Goal: Task Accomplishment & Management: Complete application form

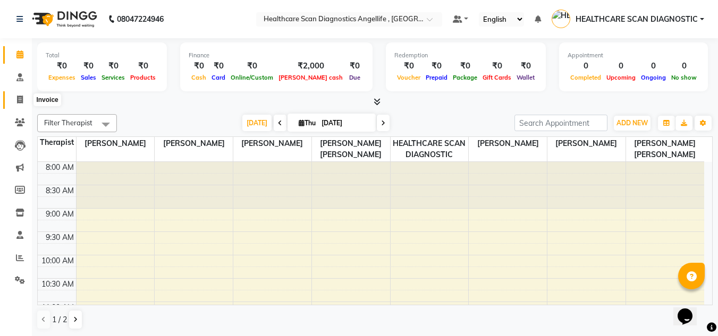
click at [26, 96] on span at bounding box center [20, 100] width 19 height 12
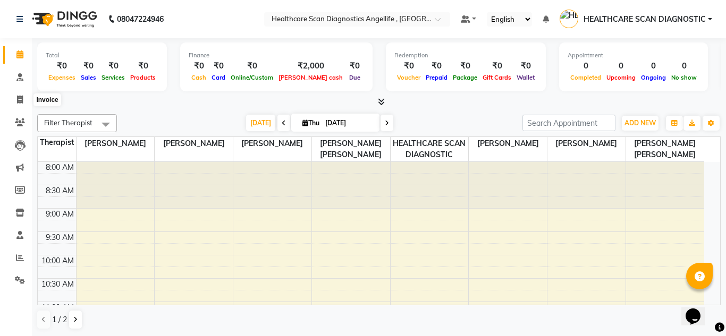
select select "service"
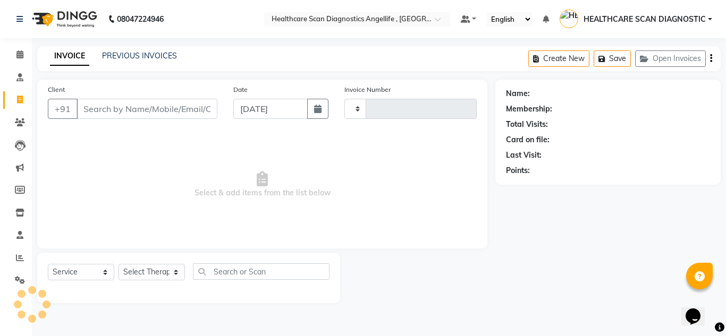
type input "0318"
select select "5671"
click at [107, 108] on input "Client" at bounding box center [147, 109] width 141 height 20
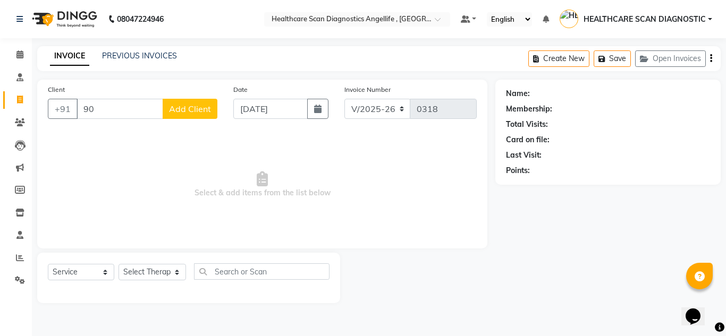
type input "9"
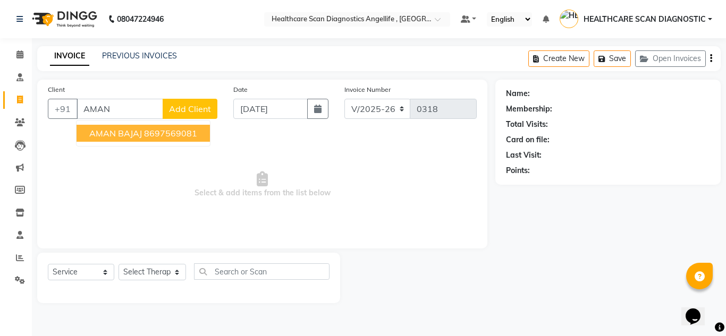
type input "AMAN"
click at [574, 58] on button "Create New" at bounding box center [558, 59] width 61 height 16
select select "service"
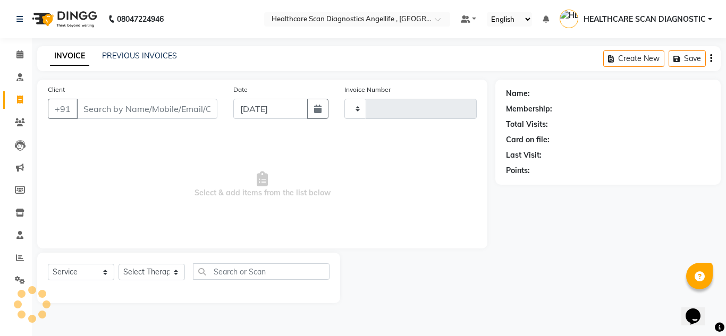
type input "0318"
select select "5671"
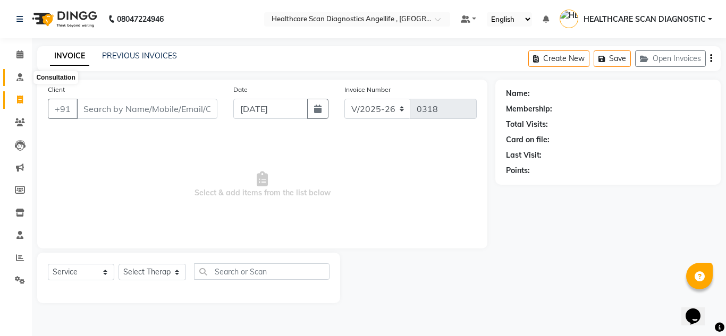
click at [20, 78] on icon at bounding box center [19, 77] width 7 height 8
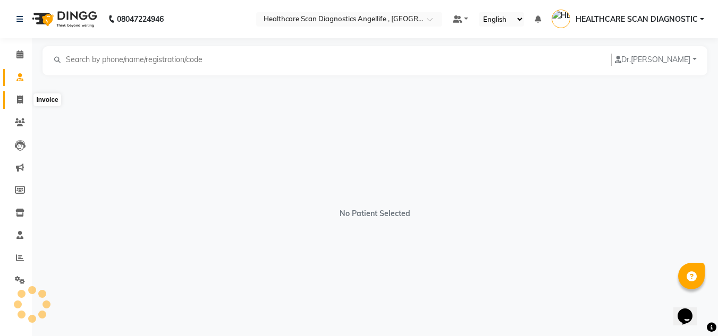
click at [22, 98] on icon at bounding box center [20, 100] width 6 height 8
select select "5671"
select select "service"
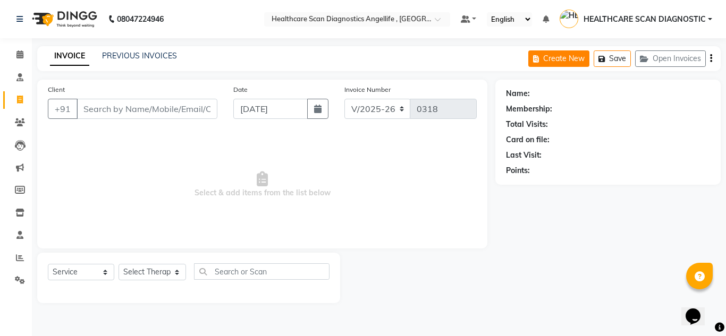
click at [574, 61] on button "Create New" at bounding box center [558, 59] width 61 height 16
select select "5671"
select select "service"
click at [560, 62] on button "Create New" at bounding box center [558, 59] width 61 height 16
select select "5671"
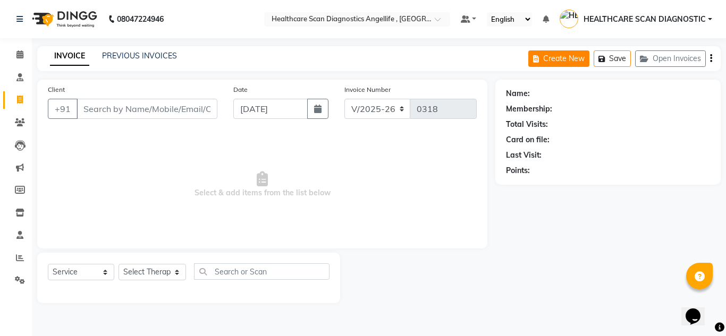
select select "service"
click at [560, 62] on button "Create New" at bounding box center [558, 59] width 61 height 16
select select "5671"
select select "service"
click at [560, 62] on button "Create New" at bounding box center [558, 59] width 61 height 16
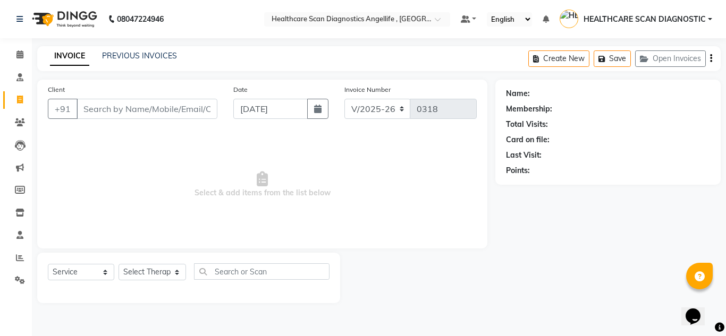
select select "service"
type input "0318"
select select "5671"
click at [712, 58] on icon "button" at bounding box center [711, 58] width 2 height 1
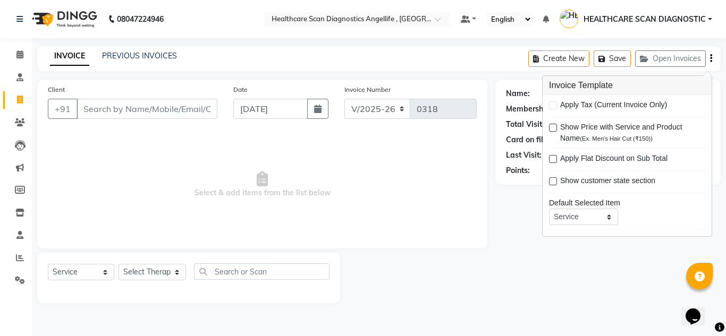
drag, startPoint x: 505, startPoint y: 252, endPoint x: 247, endPoint y: 110, distance: 294.6
click at [499, 234] on div "Name: Membership: Total Visits: Card on file: Last Visit: Points:" at bounding box center [611, 192] width 233 height 224
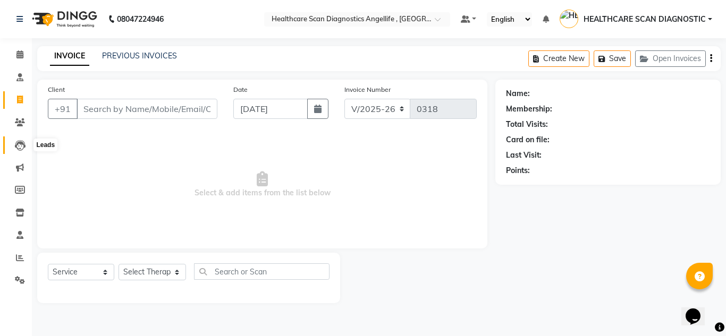
click at [16, 141] on icon at bounding box center [20, 145] width 11 height 11
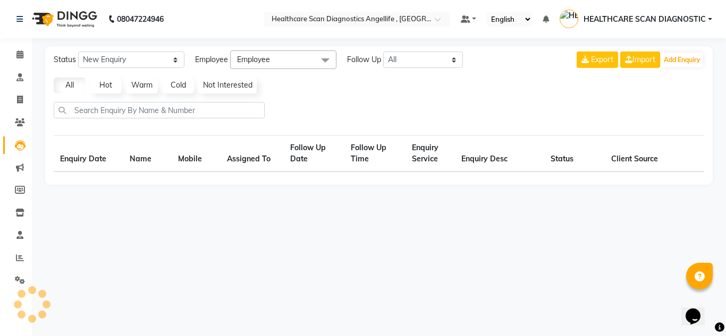
select select "10"
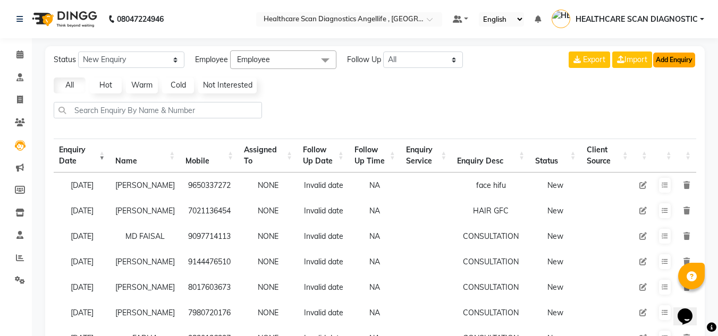
click at [671, 62] on button "Add Enquiry" at bounding box center [674, 60] width 42 height 15
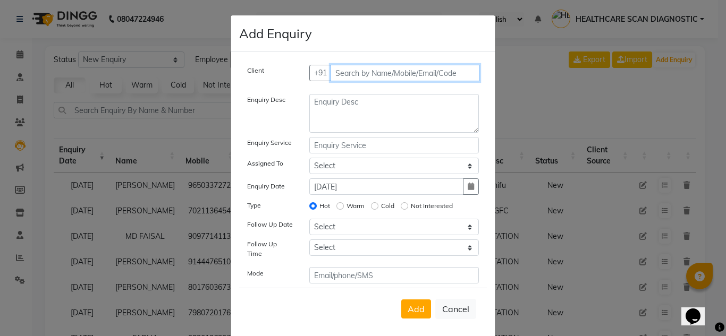
click at [352, 73] on input "text" at bounding box center [405, 73] width 149 height 16
type input "9051171186"
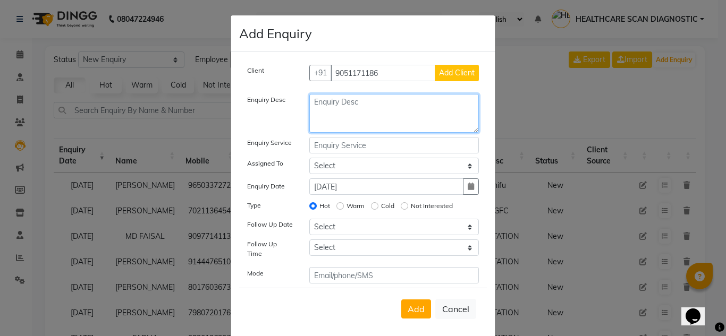
click at [342, 107] on textarea at bounding box center [394, 113] width 170 height 39
drag, startPoint x: 368, startPoint y: 108, endPoint x: 327, endPoint y: 104, distance: 41.2
click at [327, 104] on textarea "FACE ACNE" at bounding box center [394, 113] width 170 height 39
type textarea "FACE"
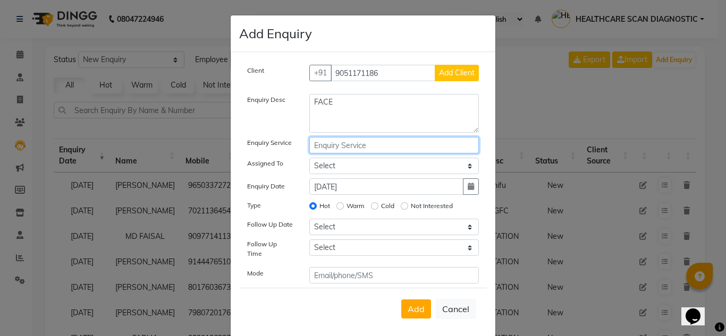
click at [341, 149] on input "text" at bounding box center [394, 145] width 170 height 16
click at [466, 165] on select "Select [PERSON_NAME] [PERSON_NAME] [PERSON_NAME] [PERSON_NAME] [PERSON_NAME] [P…" at bounding box center [394, 166] width 170 height 16
select select "50320"
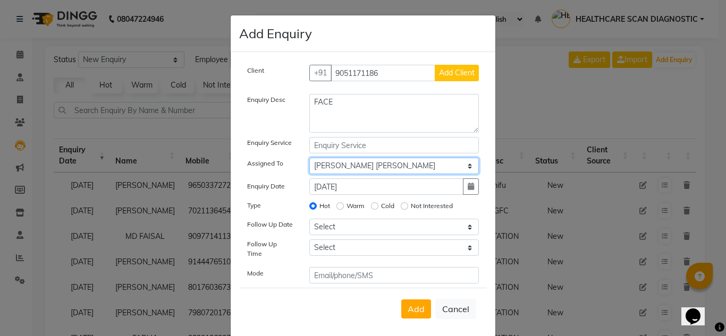
click at [309, 158] on select "Select [PERSON_NAME] [PERSON_NAME] [PERSON_NAME] [PERSON_NAME] [PERSON_NAME] [P…" at bounding box center [394, 166] width 170 height 16
click at [413, 305] on span "Add" at bounding box center [416, 309] width 17 height 11
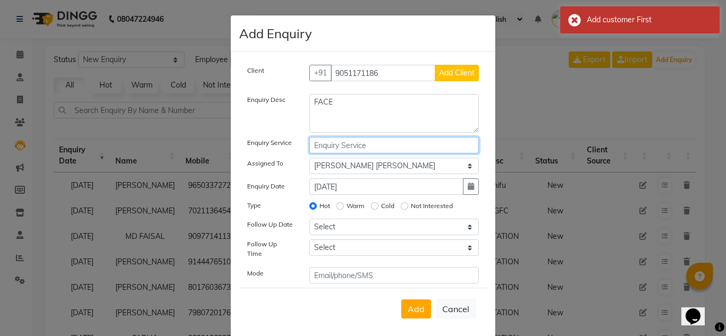
click at [382, 147] on input "text" at bounding box center [394, 145] width 170 height 16
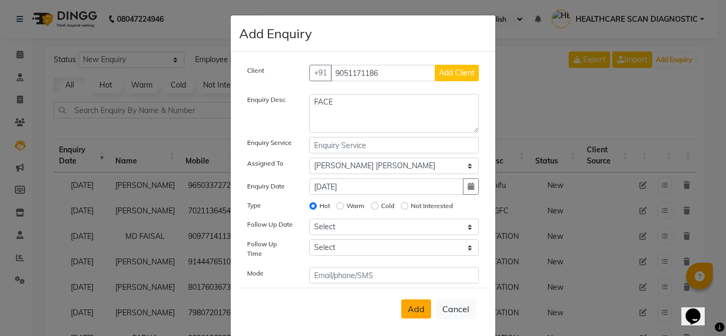
click at [417, 304] on span "Add" at bounding box center [416, 309] width 17 height 11
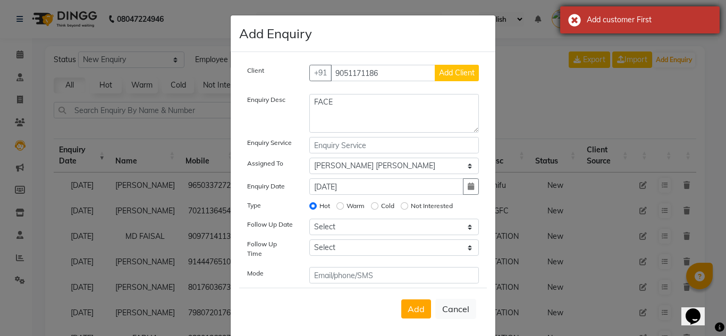
click at [573, 17] on div "Add customer First" at bounding box center [639, 19] width 159 height 27
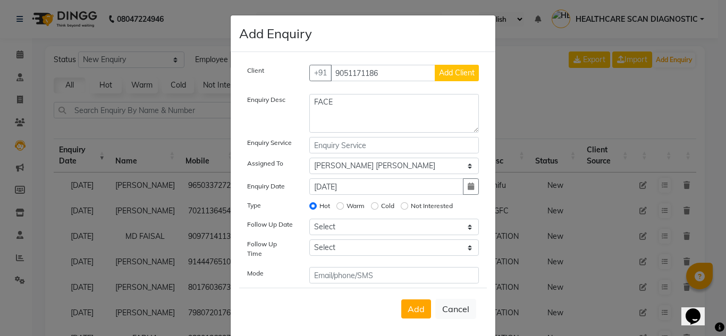
click at [443, 72] on span "Add Client" at bounding box center [457, 73] width 36 height 10
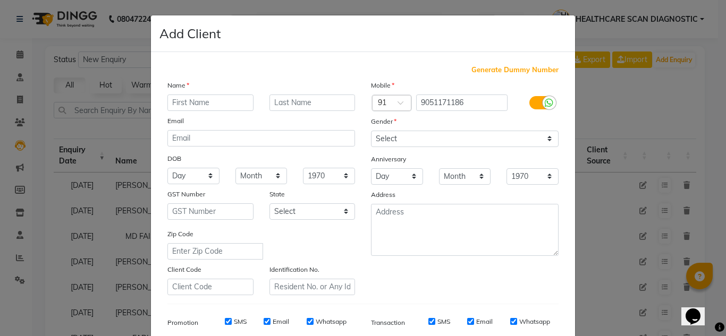
click at [222, 105] on input "text" at bounding box center [210, 103] width 86 height 16
drag, startPoint x: 245, startPoint y: 106, endPoint x: 201, endPoint y: 113, distance: 43.6
click at [201, 113] on div "Name SK. AMAN IFTEKHAER Email DOB Day 01 02 03 04 05 06 07 08 09 10 11 12 13 14…" at bounding box center [261, 188] width 204 height 216
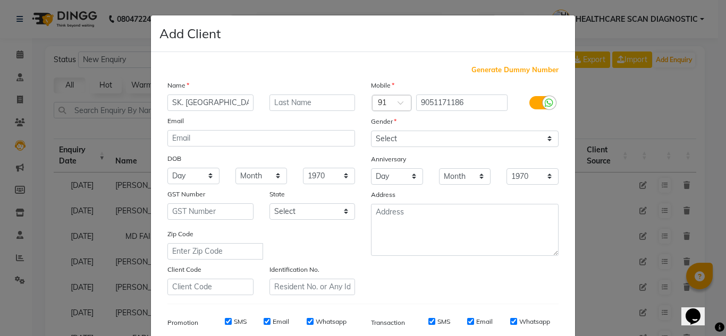
type input "SK. [GEOGRAPHIC_DATA]"
click at [316, 105] on input "text" at bounding box center [313, 103] width 86 height 16
paste input "IFTEKHAER"
type input "IFTEKHAER"
click at [230, 139] on input "email" at bounding box center [261, 138] width 188 height 16
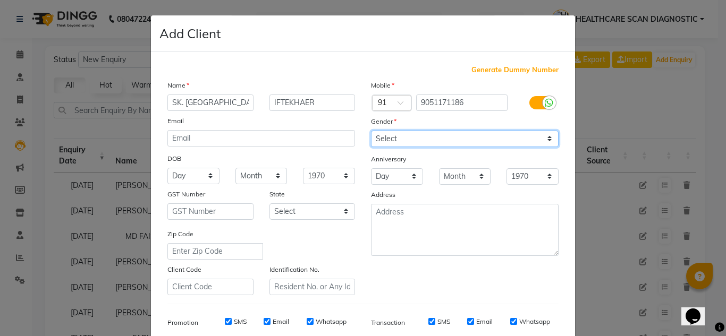
click at [407, 136] on select "Select [DEMOGRAPHIC_DATA] [DEMOGRAPHIC_DATA] Other Prefer Not To Say" at bounding box center [465, 139] width 188 height 16
select select "[DEMOGRAPHIC_DATA]"
click at [371, 131] on select "Select [DEMOGRAPHIC_DATA] [DEMOGRAPHIC_DATA] Other Prefer Not To Say" at bounding box center [465, 139] width 188 height 16
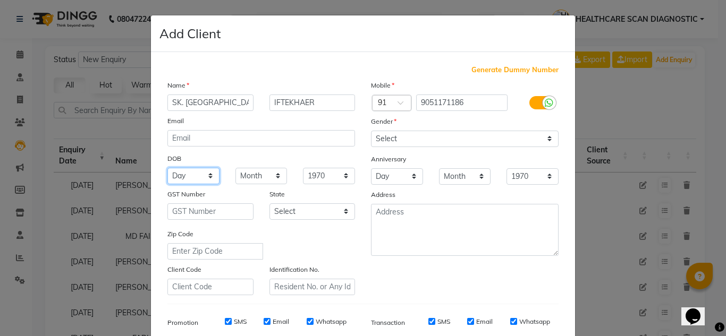
click at [201, 177] on select "Day 01 02 03 04 05 06 07 08 09 10 11 12 13 14 15 16 17 18 19 20 21 22 23 24 25 …" at bounding box center [193, 176] width 52 height 16
click at [204, 176] on select "Day 01 02 03 04 05 06 07 08 09 10 11 12 13 14 15 16 17 18 19 20 21 22 23 24 25 …" at bounding box center [193, 176] width 52 height 16
select select "10"
select select "1993"
click at [300, 216] on select "Select [GEOGRAPHIC_DATA] [GEOGRAPHIC_DATA] [GEOGRAPHIC_DATA] [GEOGRAPHIC_DATA] …" at bounding box center [313, 212] width 86 height 16
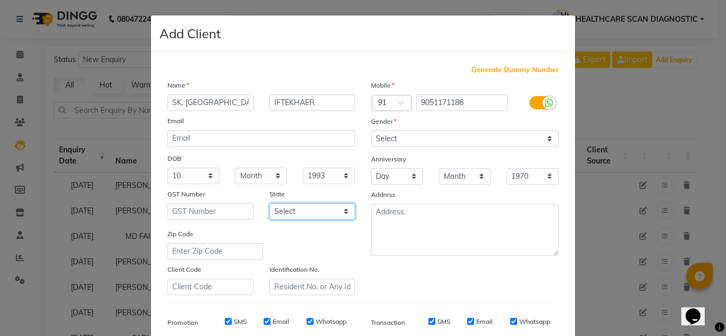
click at [300, 216] on select "Select [GEOGRAPHIC_DATA] [GEOGRAPHIC_DATA] [GEOGRAPHIC_DATA] [GEOGRAPHIC_DATA] …" at bounding box center [313, 212] width 86 height 16
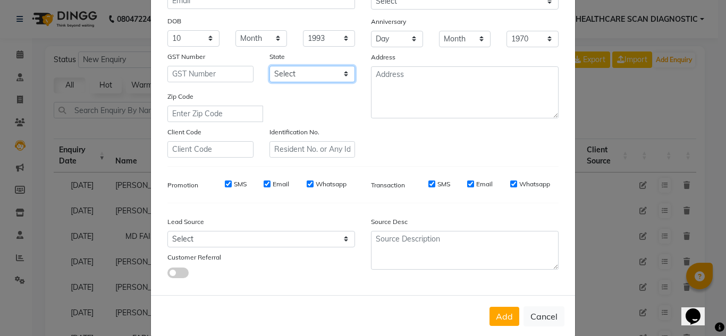
scroll to position [154, 0]
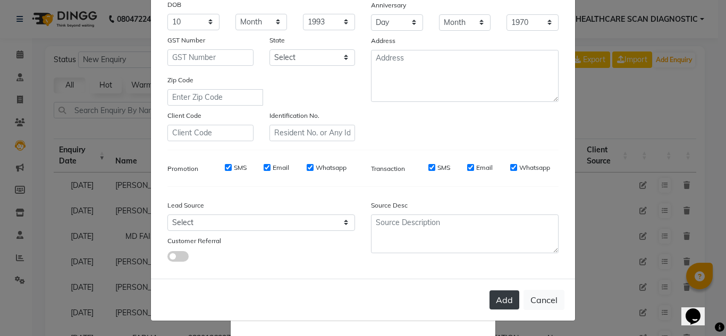
click at [502, 301] on button "Add" at bounding box center [505, 300] width 30 height 19
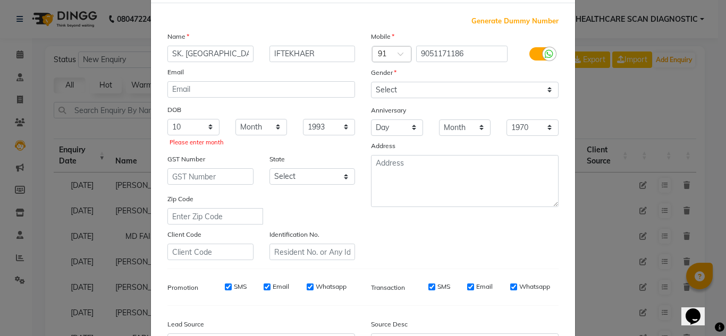
scroll to position [48, 0]
click at [197, 130] on select "Day 01 02 03 04 05 06 07 08 09 10 11 12 13 14 15 16 17 18 19 20 21 22 23 24 25 …" at bounding box center [193, 128] width 52 height 16
click at [206, 125] on select "Day 01 02 03 04 05 06 07 08 09 10 11 12 13 14 15 16 17 18 19 20 21 22 23 24 25 …" at bounding box center [193, 128] width 52 height 16
click at [346, 127] on select "1940 1941 1942 1943 1944 1945 1946 1947 1948 1949 1950 1951 1952 1953 1954 1955…" at bounding box center [329, 128] width 52 height 16
click at [340, 129] on select "1940 1941 1942 1943 1944 1945 1946 1947 1948 1949 1950 1951 1952 1953 1954 1955…" at bounding box center [329, 128] width 52 height 16
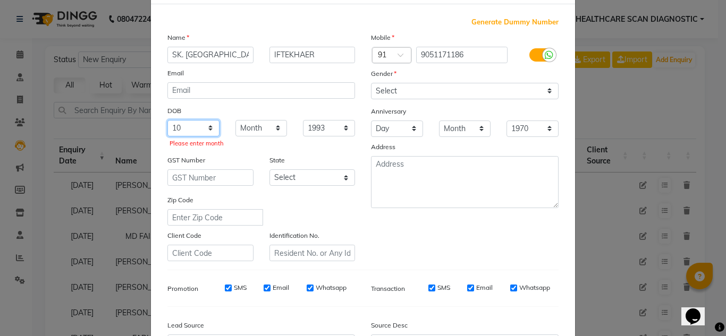
drag, startPoint x: 180, startPoint y: 125, endPoint x: 164, endPoint y: 128, distance: 16.2
click at [167, 128] on select "Day 01 02 03 04 05 06 07 08 09 10 11 12 13 14 15 16 17 18 19 20 21 22 23 24 25 …" at bounding box center [193, 128] width 52 height 16
click at [187, 123] on select "Day 01 02 03 04 05 06 07 08 09 10 11 12 13 14 15 16 17 18 19 20 21 22 23 24 25 …" at bounding box center [193, 128] width 52 height 16
click at [184, 128] on select "Day 01 02 03 04 05 06 07 08 09 10 11 12 13 14 15 16 17 18 19 20 21 22 23 24 25 …" at bounding box center [193, 128] width 52 height 16
click at [212, 131] on select "Day 01 02 03 04 05 06 07 08 09 10 11 12 13 14 15 16 17 18 19 20 21 22 23 24 25 …" at bounding box center [193, 128] width 52 height 16
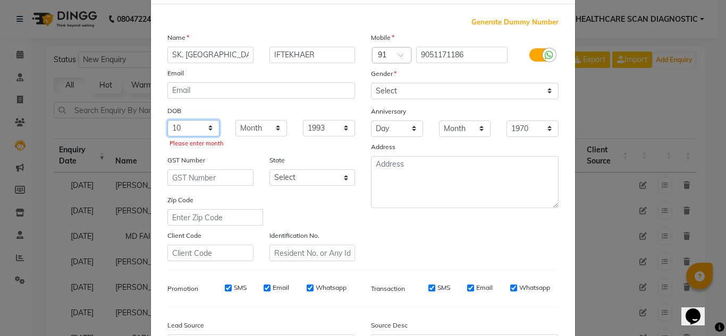
click at [205, 129] on select "Day 01 02 03 04 05 06 07 08 09 10 11 12 13 14 15 16 17 18 19 20 21 22 23 24 25 …" at bounding box center [193, 128] width 52 height 16
click at [268, 130] on select "Month January February March April May June July August September October Novem…" at bounding box center [261, 128] width 52 height 16
select select "08"
click at [235, 120] on select "Month January February March April May June July August September October Novem…" at bounding box center [261, 128] width 52 height 16
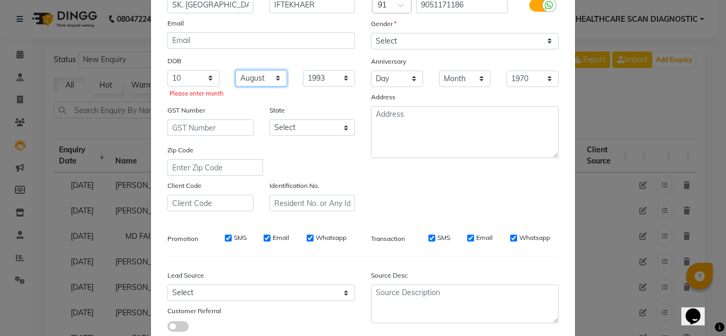
scroll to position [168, 0]
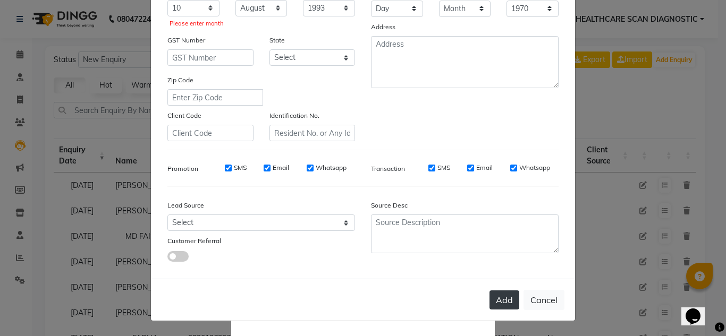
click at [508, 295] on button "Add" at bounding box center [505, 300] width 30 height 19
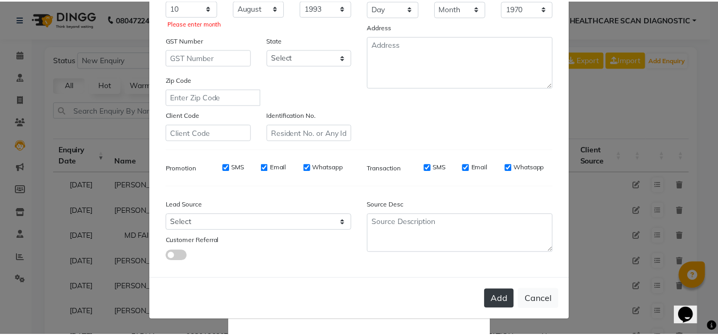
scroll to position [154, 0]
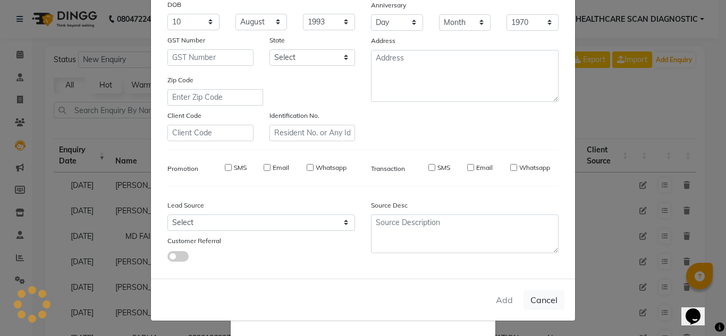
select select
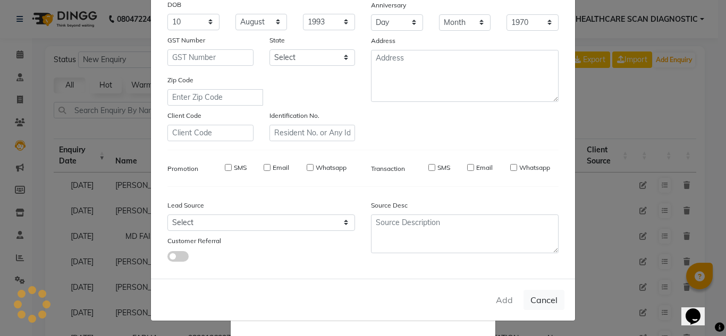
select select
checkbox input "false"
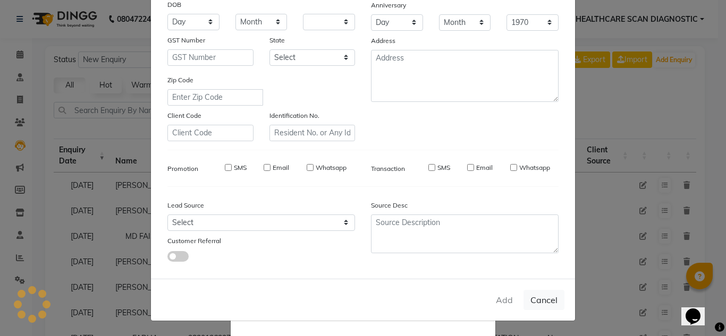
checkbox input "false"
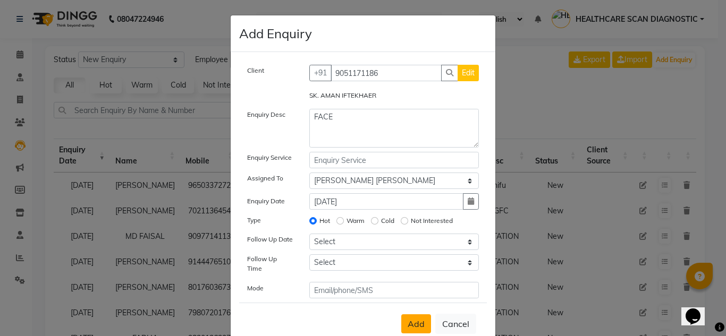
drag, startPoint x: 410, startPoint y: 322, endPoint x: 413, endPoint y: 316, distance: 6.4
click at [410, 321] on span "Add" at bounding box center [416, 324] width 17 height 11
select select
radio input "false"
select select
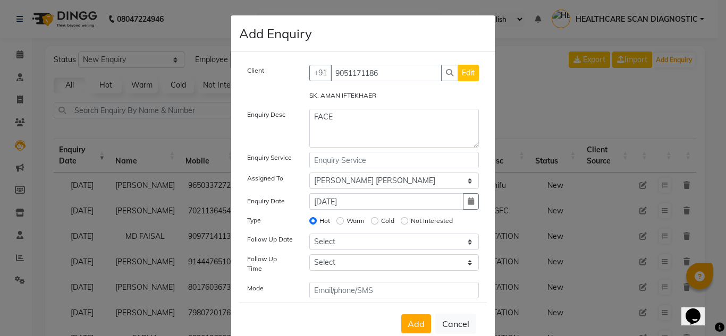
select select
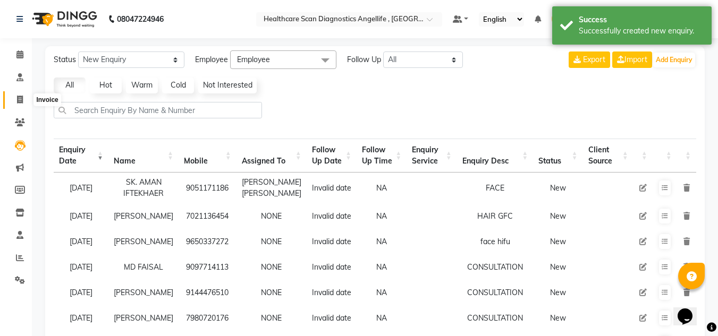
click at [23, 103] on span at bounding box center [20, 100] width 19 height 12
select select "service"
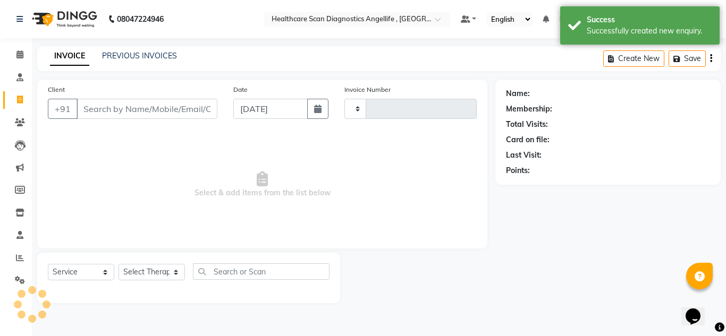
type input "0318"
select select "5671"
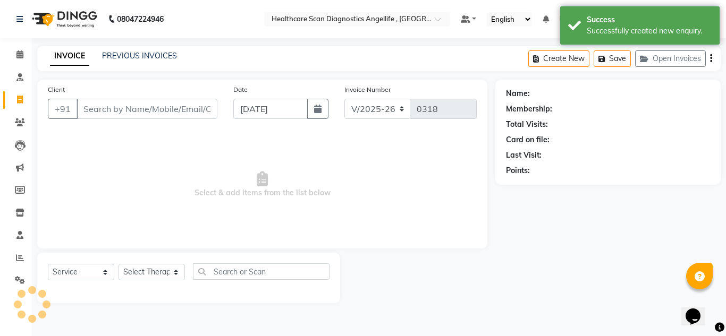
click at [128, 108] on input "Client" at bounding box center [147, 109] width 141 height 20
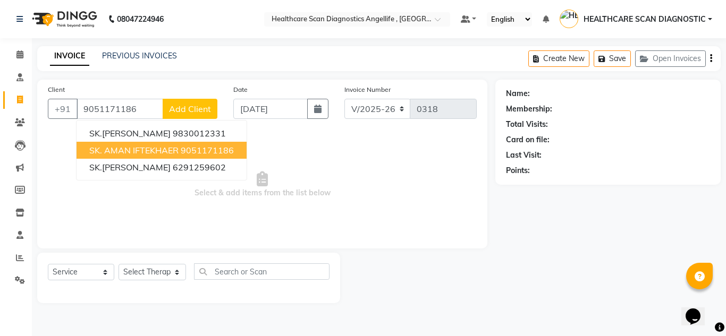
type input "9051171186"
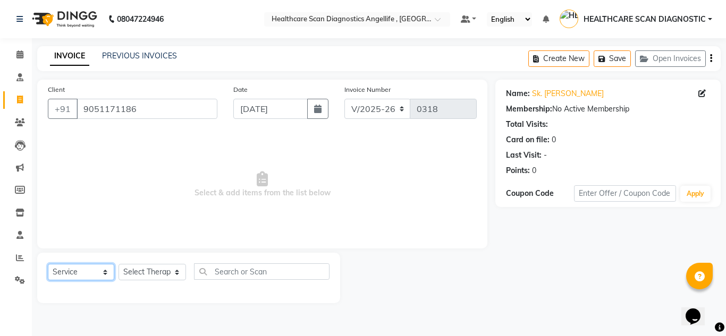
click at [88, 274] on select "Select Service Product Membership Package Voucher Prepaid Gift Card" at bounding box center [81, 272] width 66 height 16
select select "product"
click at [48, 264] on select "Select Service Product Membership Package Voucher Prepaid Gift Card" at bounding box center [81, 272] width 66 height 16
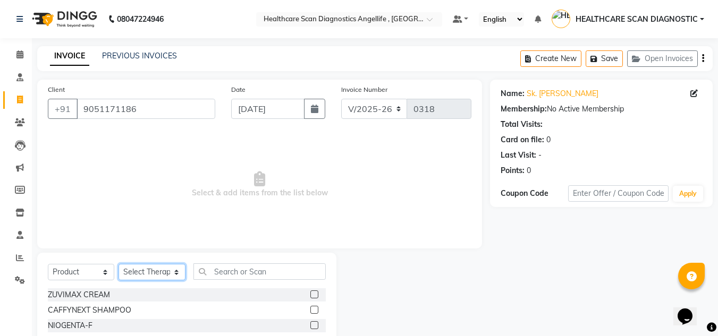
click at [165, 272] on select "Select Therapist [PERSON_NAME] [PERSON_NAME] [PERSON_NAME] [PERSON_NAME] [PERSO…" at bounding box center [152, 272] width 67 height 16
select select "50320"
click at [119, 264] on select "Select Therapist [PERSON_NAME] [PERSON_NAME] [PERSON_NAME] [PERSON_NAME] [PERSO…" at bounding box center [152, 272] width 67 height 16
click at [251, 272] on input "text" at bounding box center [259, 272] width 132 height 16
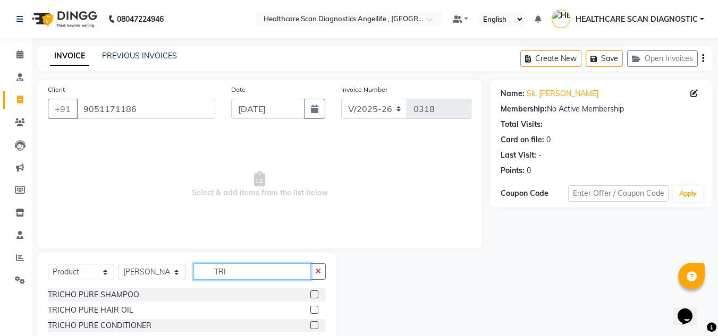
type input "TRI"
click at [318, 295] on label at bounding box center [314, 295] width 8 height 8
click at [317, 295] on input "checkbox" at bounding box center [313, 295] width 7 height 7
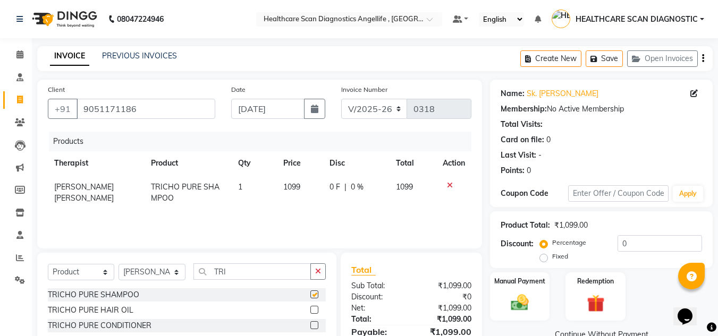
checkbox input "false"
click at [317, 326] on label at bounding box center [314, 326] width 8 height 8
click at [317, 326] on input "checkbox" at bounding box center [313, 326] width 7 height 7
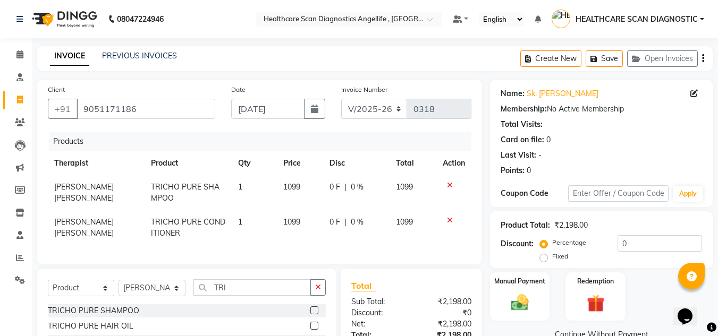
checkbox input "false"
click at [318, 291] on icon "button" at bounding box center [318, 287] width 6 height 7
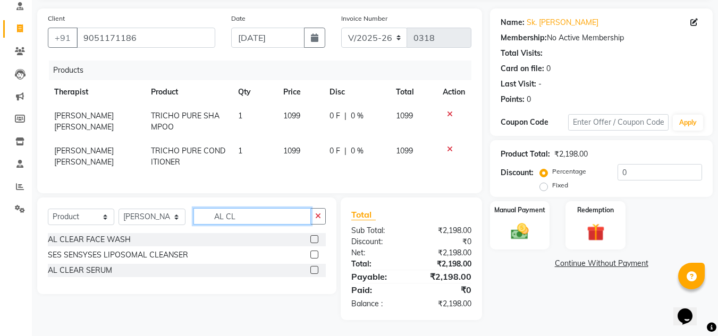
scroll to position [79, 0]
type input "AL CLE"
click at [312, 237] on label at bounding box center [314, 239] width 8 height 8
click at [312, 237] on input "checkbox" at bounding box center [313, 240] width 7 height 7
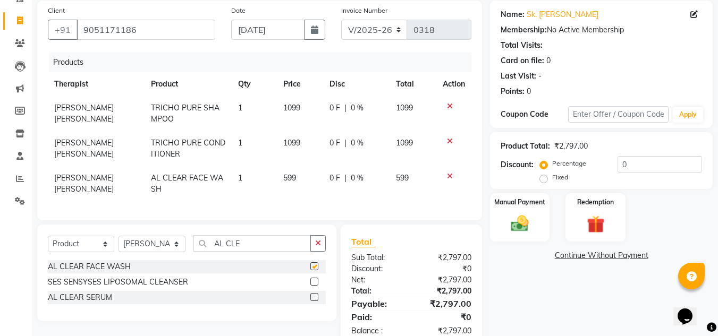
checkbox input "false"
drag, startPoint x: 252, startPoint y: 254, endPoint x: 210, endPoint y: 241, distance: 43.7
click at [210, 241] on div "Select Service Product Membership Package Voucher Prepaid Gift Card Select Ther…" at bounding box center [186, 273] width 299 height 97
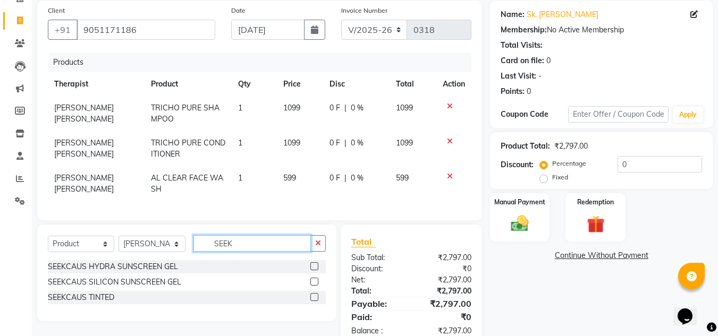
type input "SEEK"
click at [316, 271] on label at bounding box center [314, 267] width 8 height 8
click at [316, 271] on input "checkbox" at bounding box center [313, 267] width 7 height 7
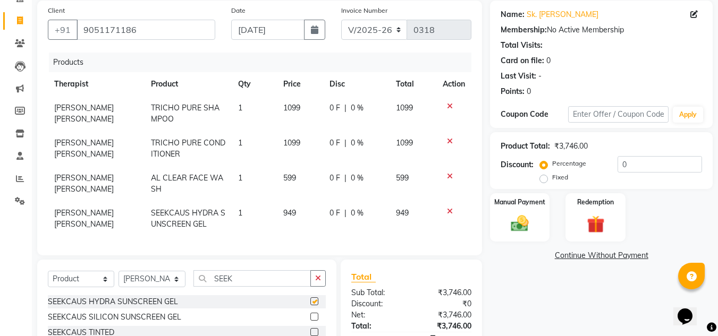
checkbox input "false"
click at [637, 163] on input "0" at bounding box center [660, 164] width 85 height 16
drag, startPoint x: 637, startPoint y: 163, endPoint x: 596, endPoint y: 166, distance: 40.5
click at [596, 166] on div "Percentage Fixed 0" at bounding box center [622, 170] width 160 height 29
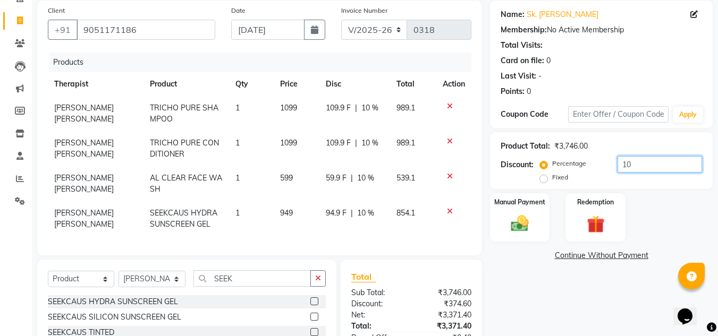
type input "10"
drag, startPoint x: 367, startPoint y: 213, endPoint x: 354, endPoint y: 214, distance: 13.4
click at [354, 214] on div "94.9 F | 10 %" at bounding box center [355, 213] width 58 height 11
select select "50320"
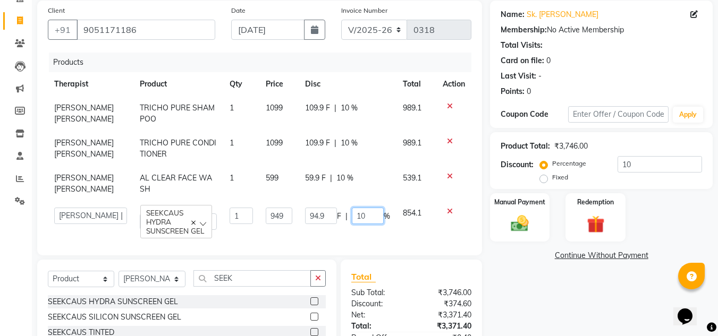
click at [364, 220] on input "10" at bounding box center [368, 216] width 32 height 16
drag, startPoint x: 364, startPoint y: 216, endPoint x: 350, endPoint y: 214, distance: 14.1
click at [352, 214] on input "10" at bounding box center [368, 216] width 32 height 16
type input "05"
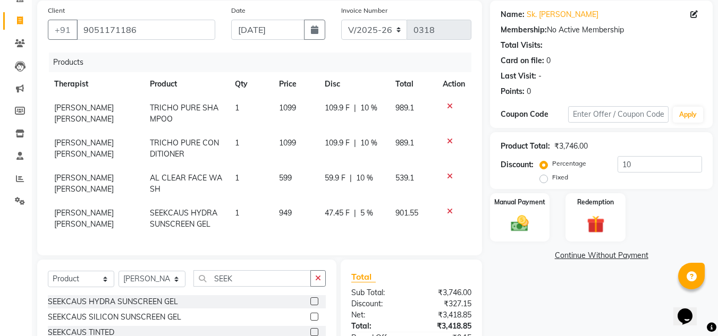
click at [401, 232] on td "901.55" at bounding box center [413, 218] width 48 height 35
select select "50320"
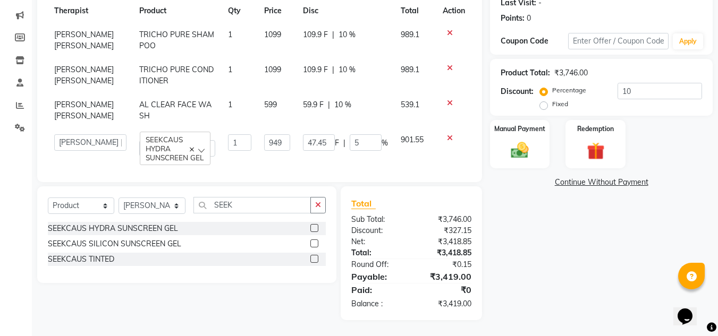
scroll to position [161, 0]
drag, startPoint x: 241, startPoint y: 203, endPoint x: 174, endPoint y: 212, distance: 68.1
click at [174, 212] on div "Select Service Product Membership Package Voucher Prepaid Gift Card Select Ther…" at bounding box center [187, 209] width 278 height 25
type input "A"
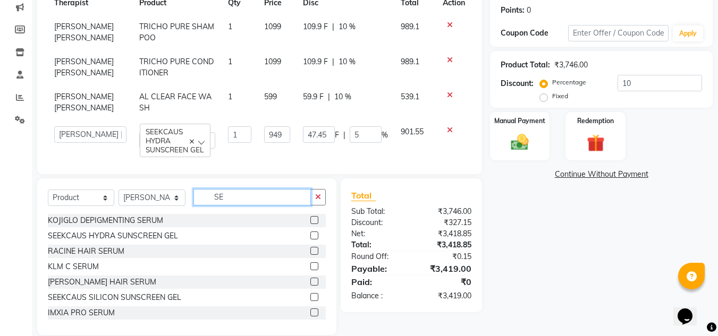
type input "S"
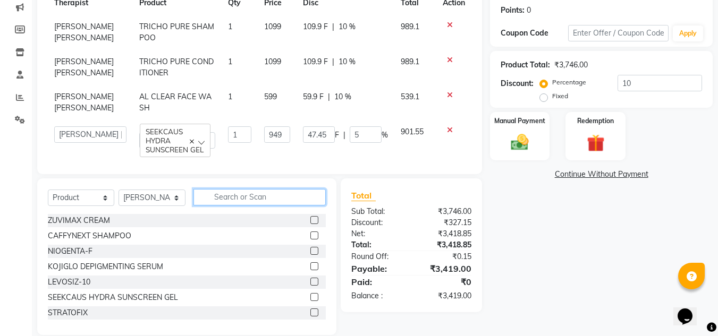
drag, startPoint x: 213, startPoint y: 206, endPoint x: 222, endPoint y: 206, distance: 9.6
click at [222, 206] on input "text" at bounding box center [259, 197] width 132 height 16
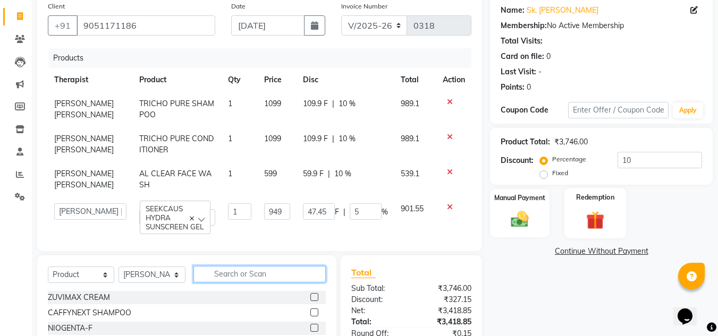
scroll to position [77, 0]
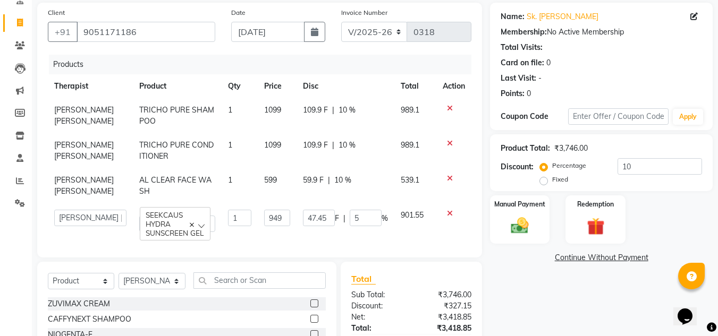
click at [253, 237] on td "1" at bounding box center [240, 221] width 36 height 35
click at [594, 260] on link "Continue Without Payment" at bounding box center [601, 258] width 218 height 11
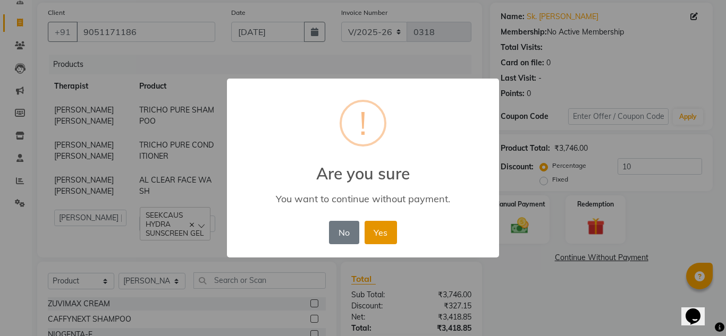
click at [381, 234] on button "Yes" at bounding box center [381, 232] width 32 height 23
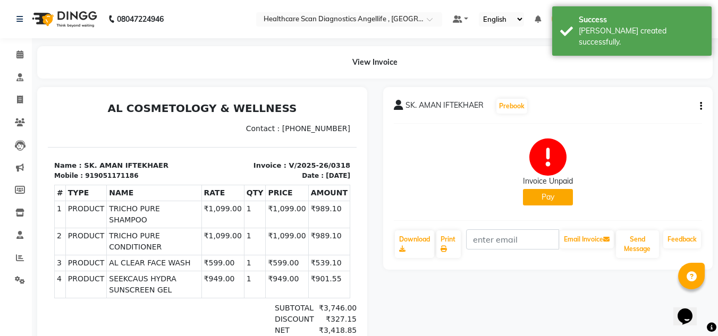
click at [549, 198] on button "Pay" at bounding box center [548, 197] width 50 height 16
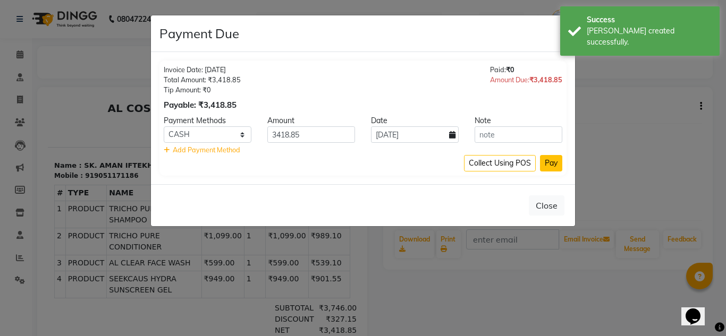
click at [551, 163] on button "Pay" at bounding box center [551, 163] width 22 height 16
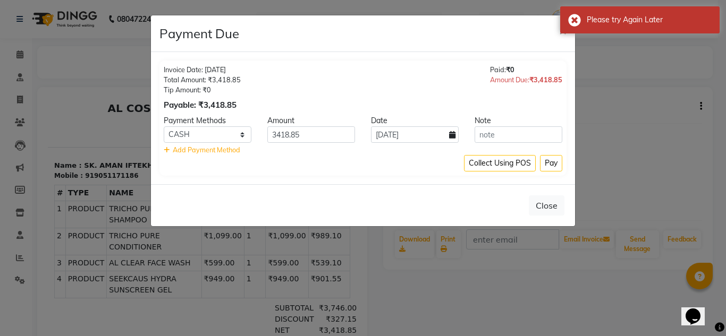
click at [548, 165] on button "Pay" at bounding box center [551, 163] width 22 height 16
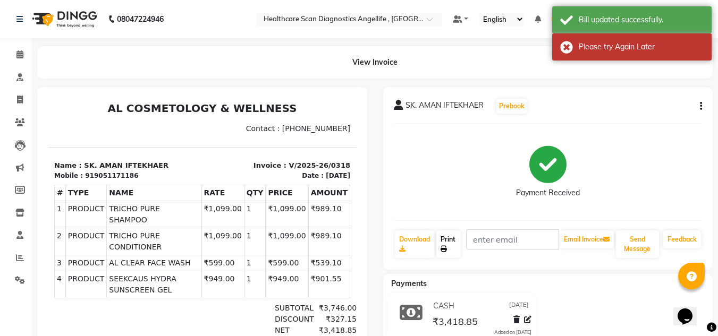
click at [447, 248] on icon at bounding box center [444, 249] width 6 height 6
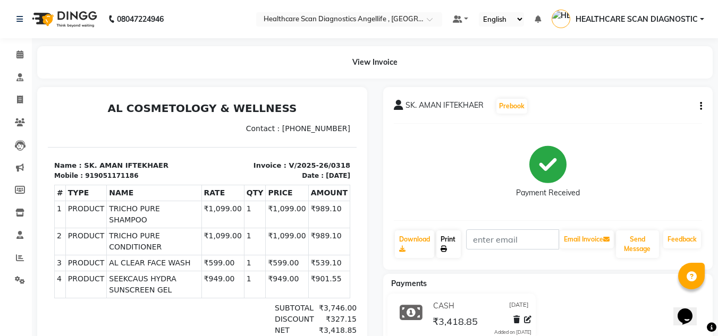
scroll to position [4, 0]
